Goal: Task Accomplishment & Management: Manage account settings

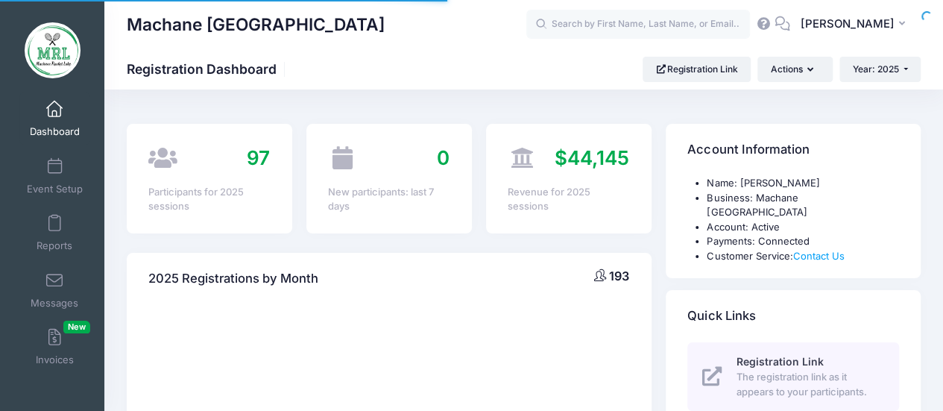
select select
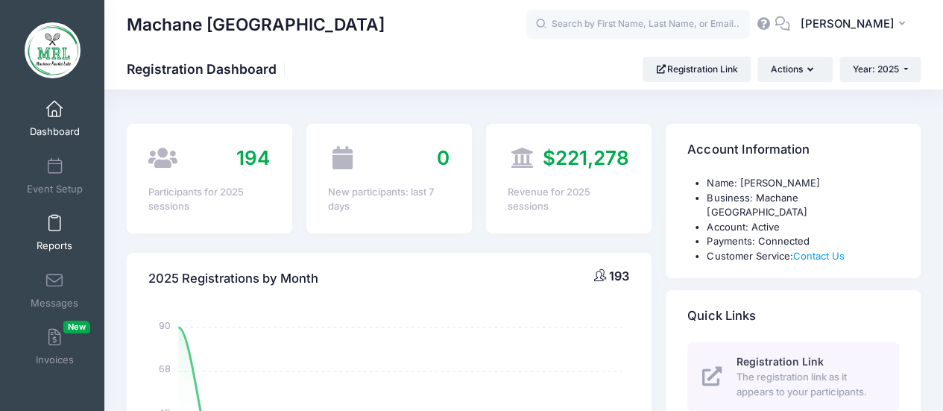
click at [48, 238] on link "Reports" at bounding box center [54, 232] width 71 height 52
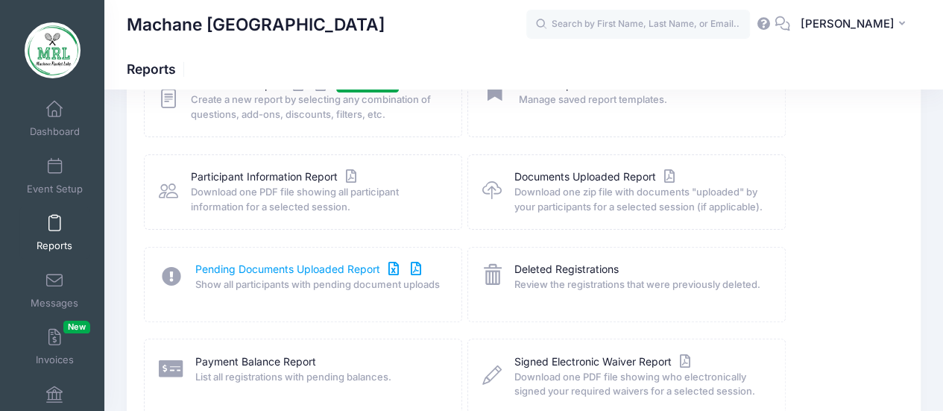
scroll to position [130, 0]
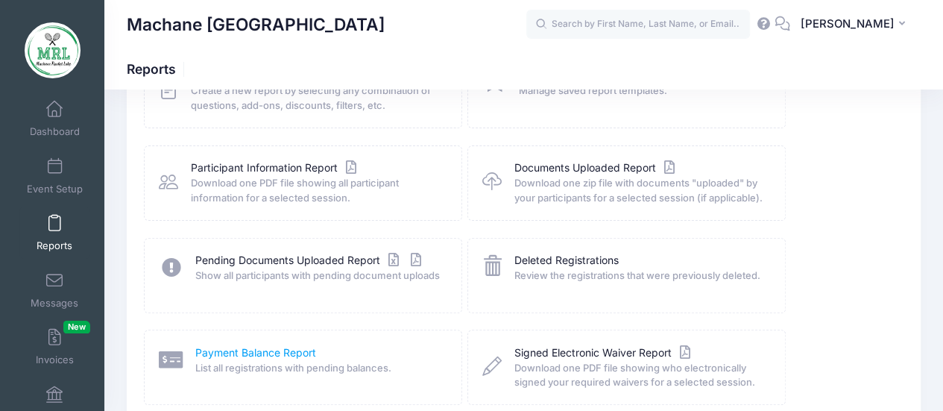
click at [248, 348] on link "Payment Balance Report" at bounding box center [255, 353] width 121 height 16
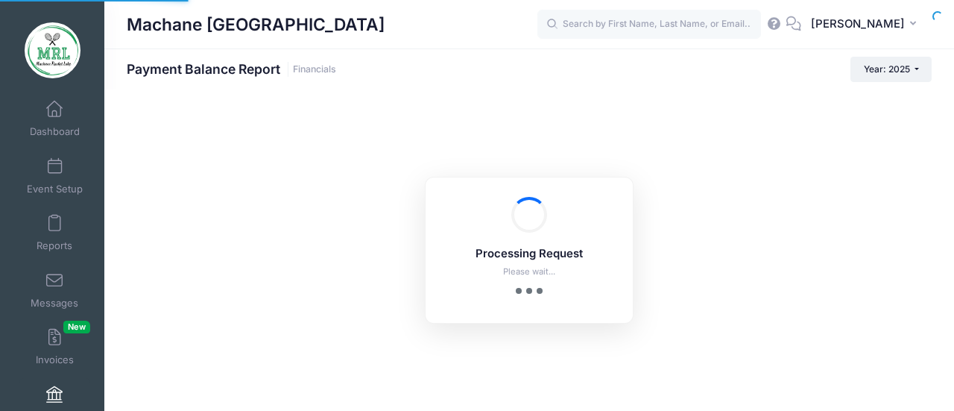
select select "10"
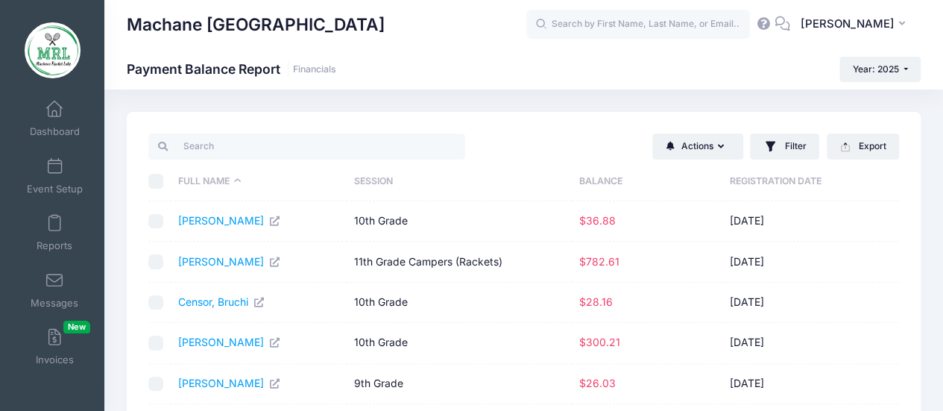
click at [611, 180] on th "Balance" at bounding box center [646, 181] width 151 height 39
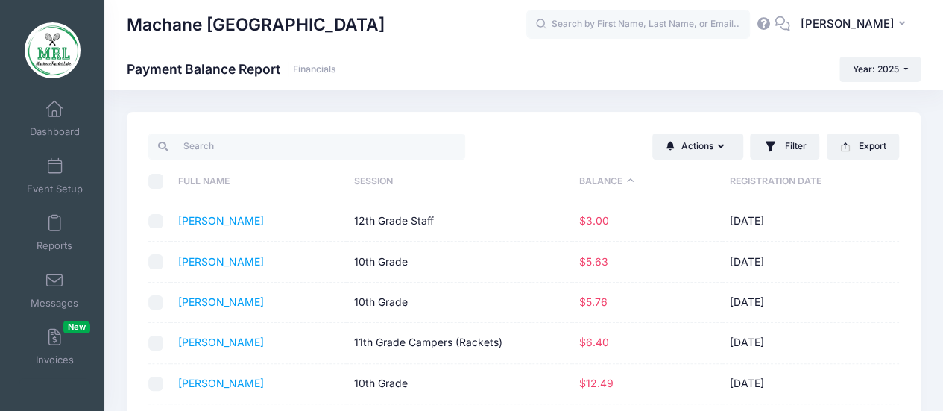
click at [611, 180] on th "Balance" at bounding box center [646, 181] width 151 height 39
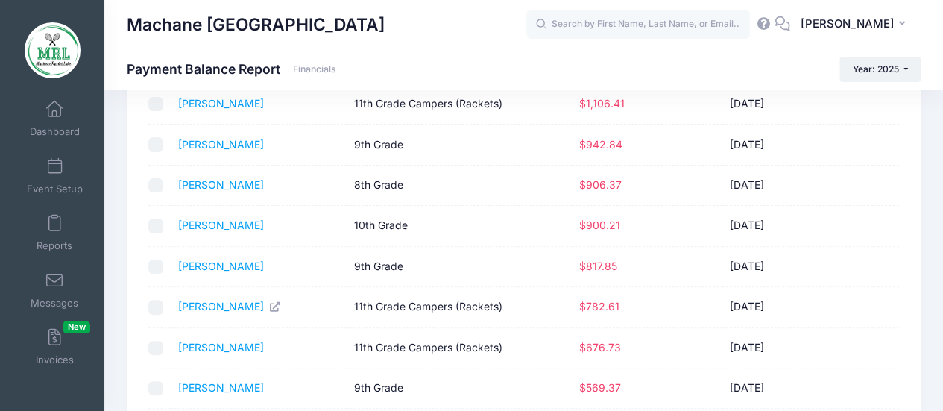
scroll to position [118, 0]
click at [200, 303] on link "Blech, Leah" at bounding box center [229, 305] width 103 height 13
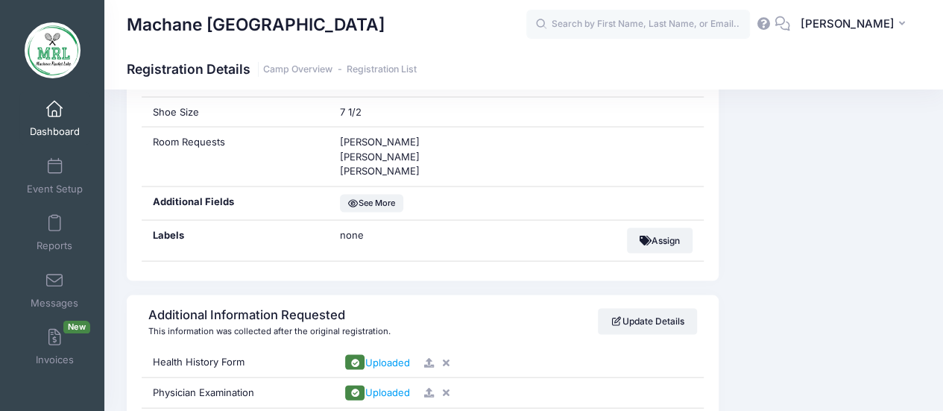
scroll to position [1434, 0]
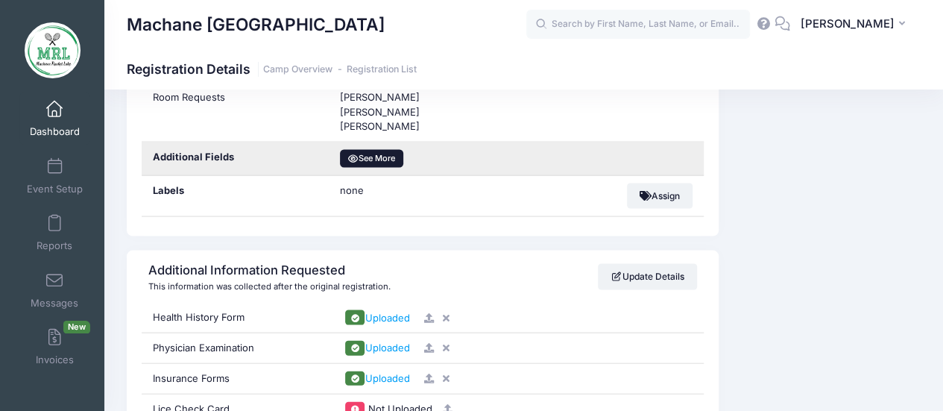
click at [374, 153] on button "See More" at bounding box center [371, 159] width 63 height 18
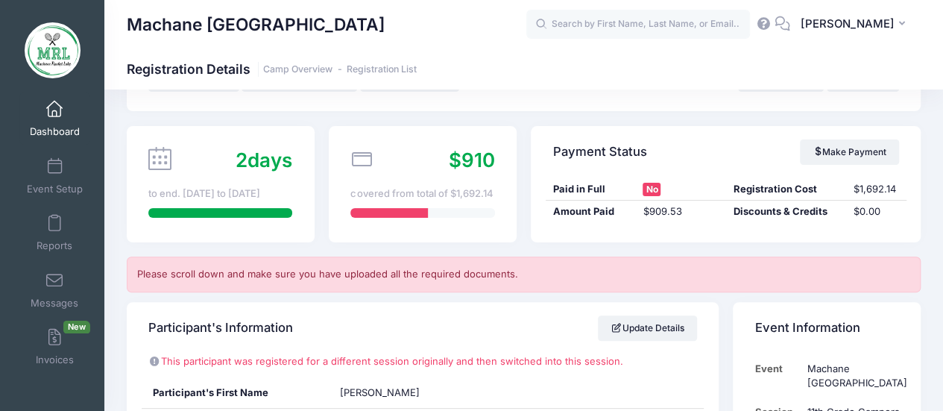
scroll to position [99, 0]
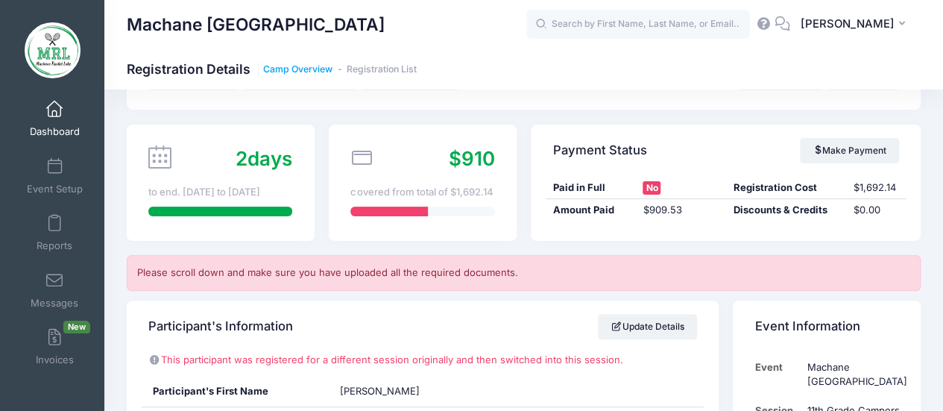
click at [297, 66] on link "Camp Overview" at bounding box center [297, 69] width 69 height 11
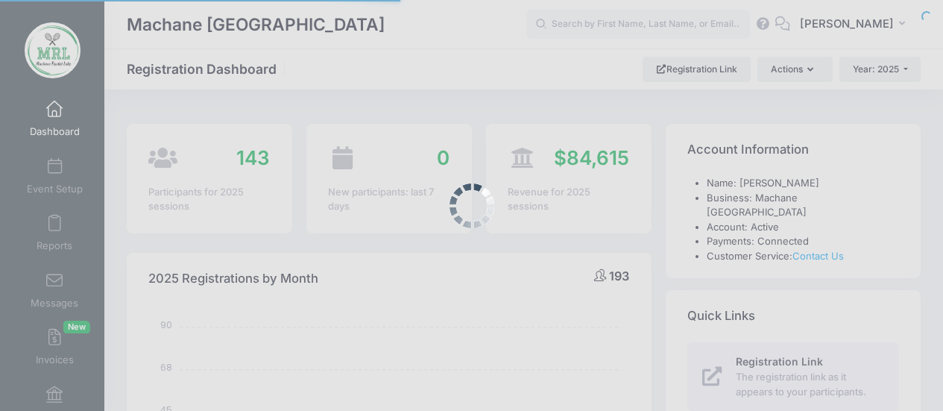
select select
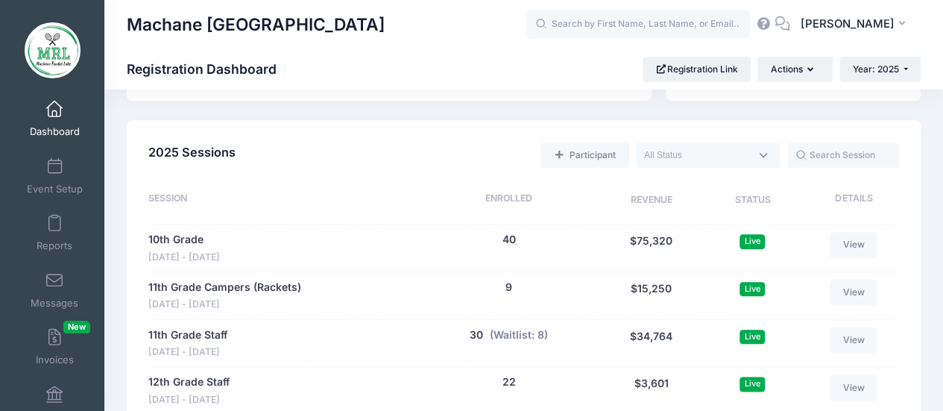
scroll to position [699, 0]
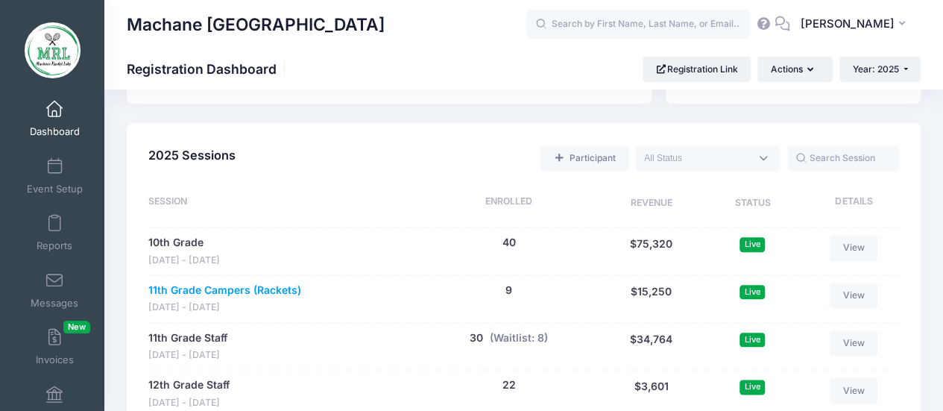
click at [252, 282] on link "11th Grade Campers (Rackets)" at bounding box center [224, 290] width 153 height 16
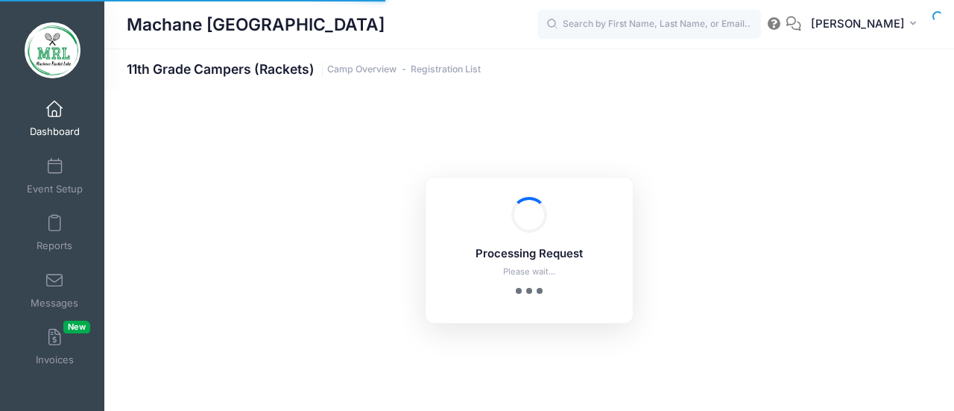
select select "10"
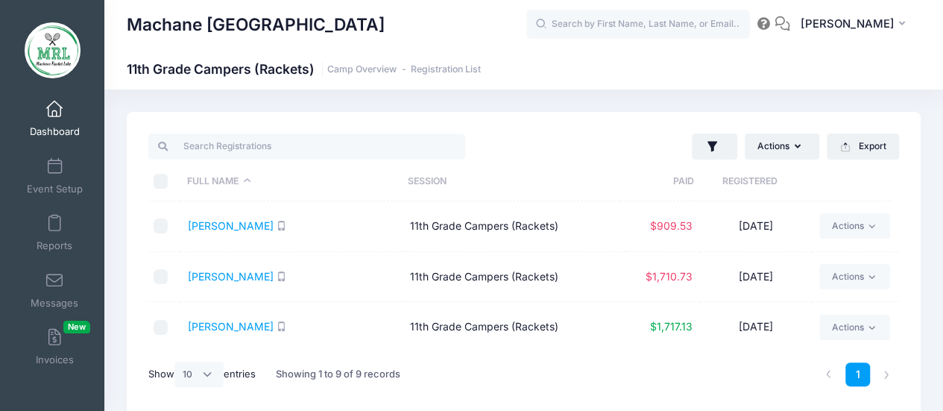
click at [678, 178] on th "Paid" at bounding box center [657, 181] width 74 height 39
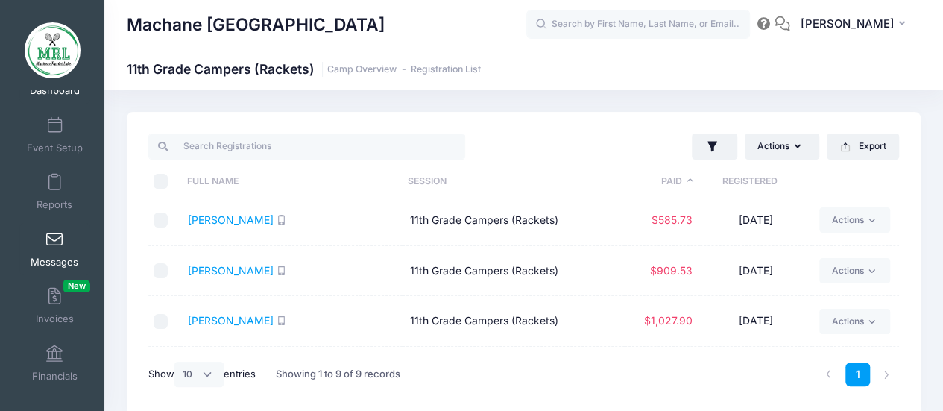
scroll to position [40, 0]
click at [221, 214] on link "Polansky, Liba" at bounding box center [231, 219] width 86 height 13
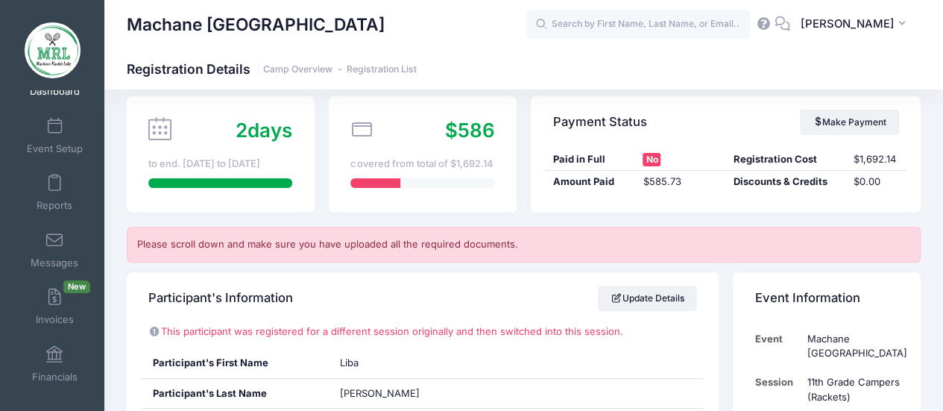
scroll to position [130, 0]
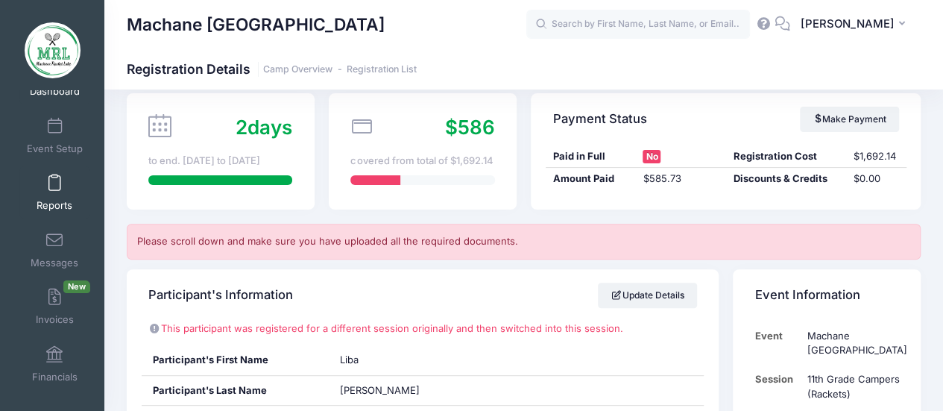
click at [54, 189] on span at bounding box center [54, 183] width 0 height 16
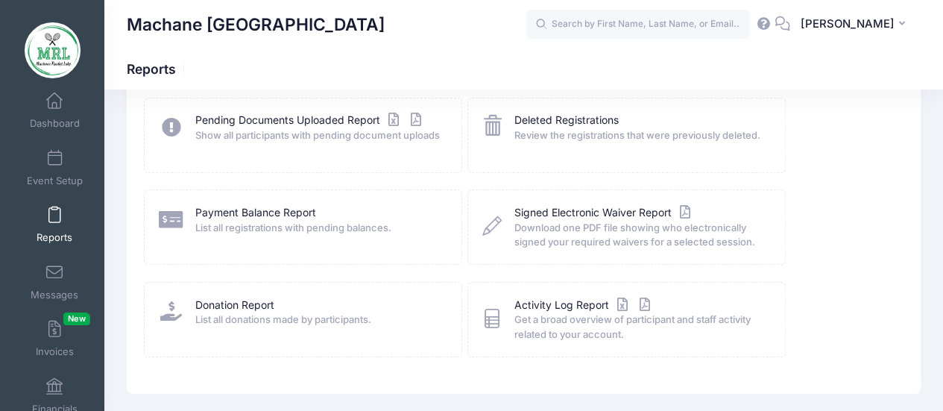
scroll to position [271, 0]
click at [238, 210] on link "Payment Balance Report" at bounding box center [255, 212] width 121 height 16
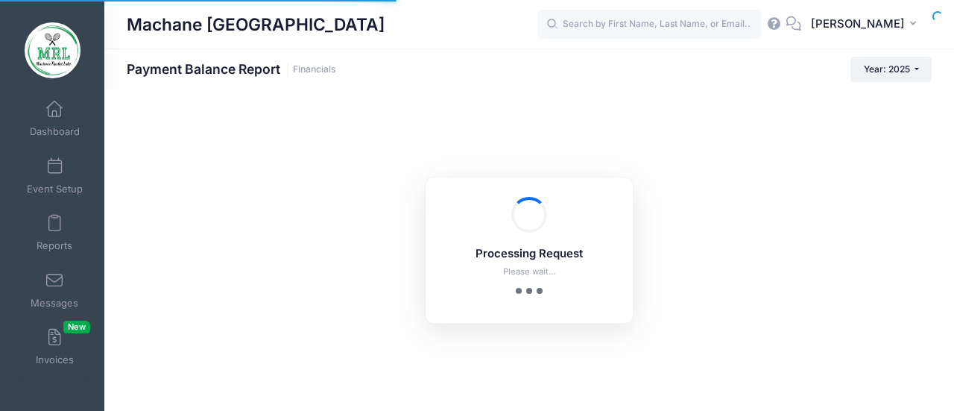
select select "10"
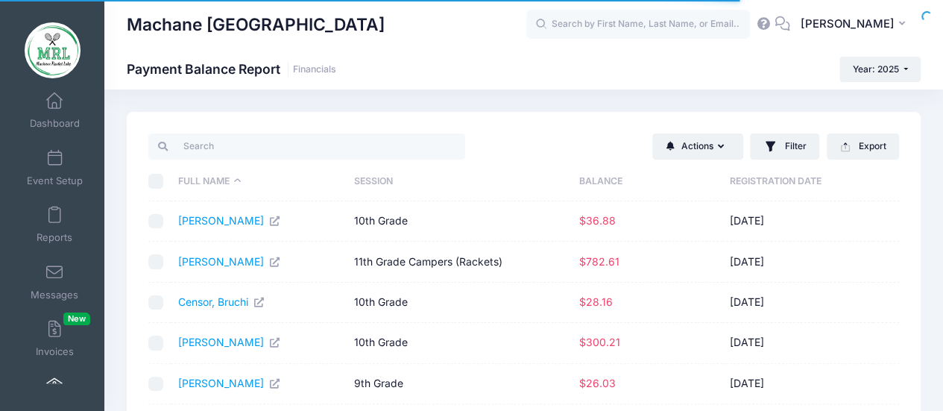
click at [607, 173] on th "Balance" at bounding box center [646, 181] width 151 height 39
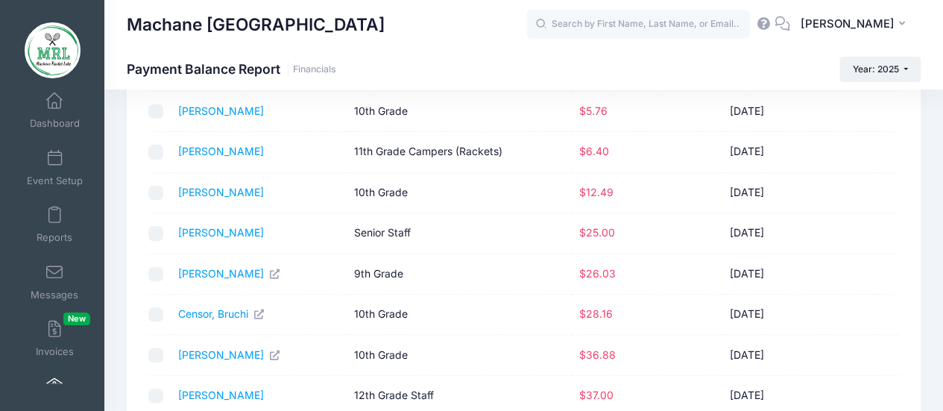
scroll to position [269, 0]
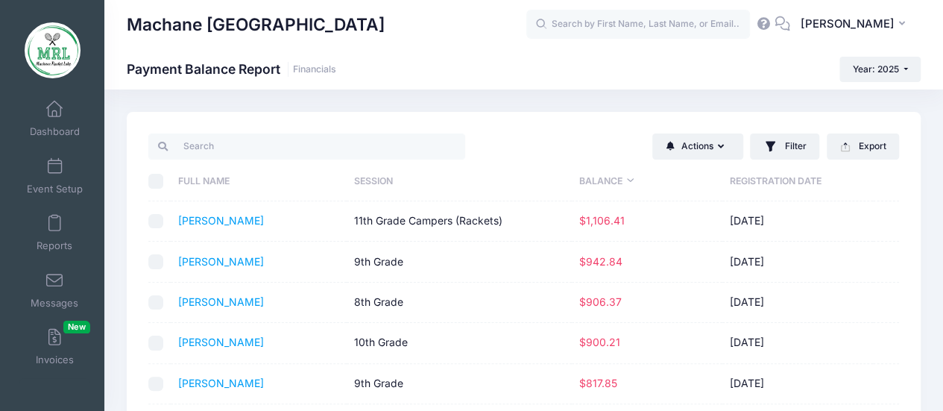
click at [602, 177] on th "Balance" at bounding box center [646, 181] width 151 height 39
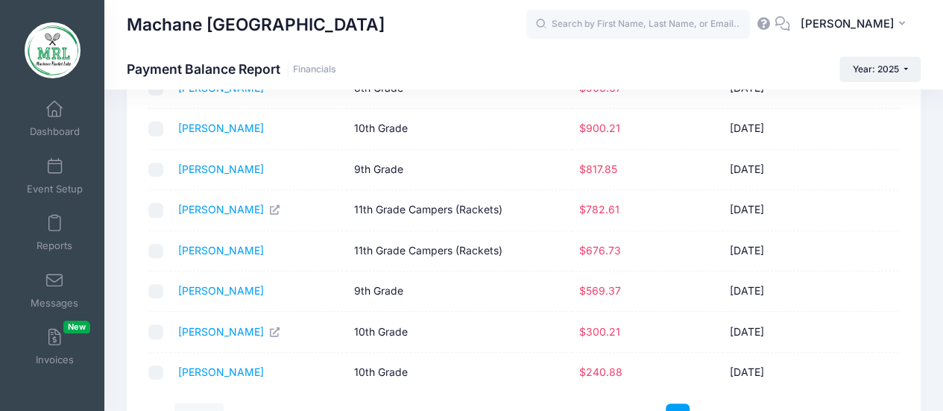
scroll to position [314, 0]
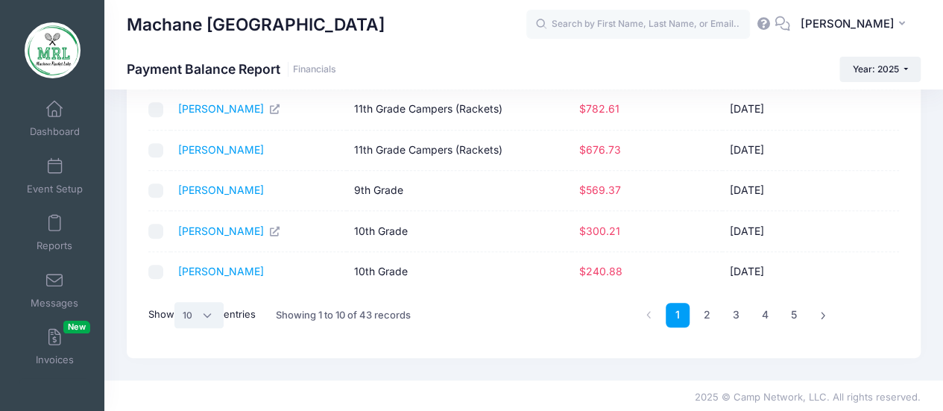
click at [208, 308] on select "All 10 25 50" at bounding box center [198, 314] width 49 height 25
select select "-1"
click at [177, 327] on select "All 10 25 50" at bounding box center [198, 314] width 49 height 25
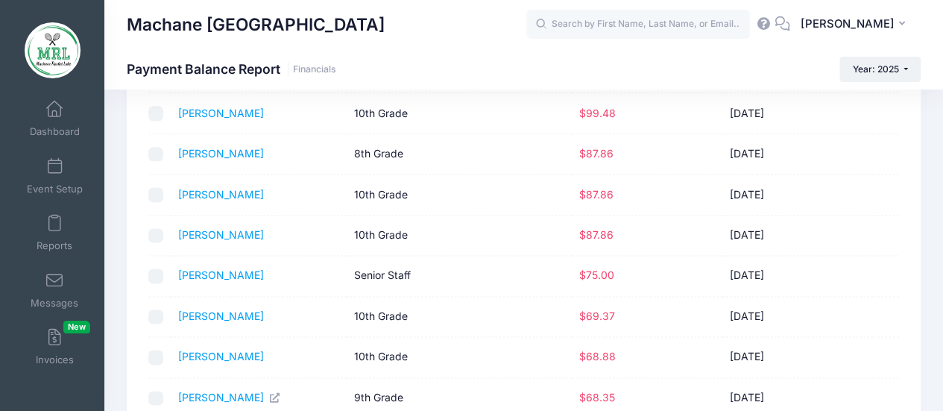
scroll to position [957, 0]
